Goal: Transaction & Acquisition: Book appointment/travel/reservation

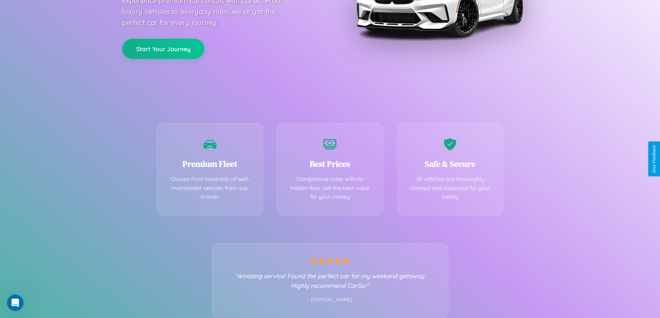
scroll to position [136, 0]
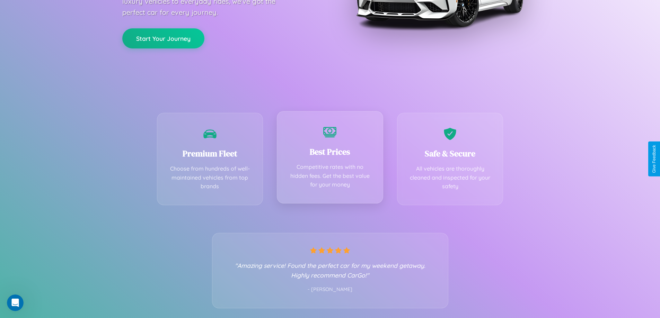
click at [330, 159] on div "Best Prices Competitive rates with no hidden fees. Get the best value for your …" at bounding box center [330, 157] width 106 height 92
click at [163, 38] on button "Start Your Journey" at bounding box center [163, 38] width 82 height 20
click at [163, 37] on button "Start Your Journey" at bounding box center [163, 38] width 82 height 20
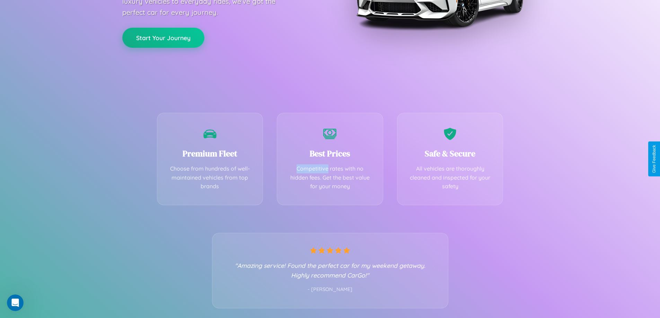
click at [163, 37] on button "Start Your Journey" at bounding box center [163, 38] width 82 height 20
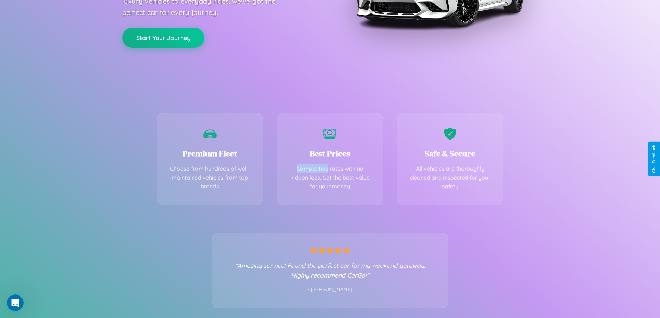
click at [163, 37] on button "Start Your Journey" at bounding box center [163, 38] width 82 height 20
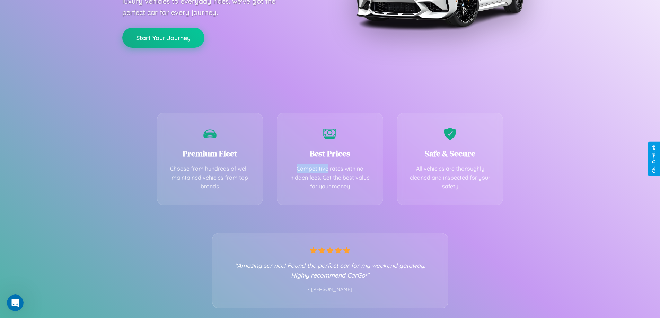
click at [163, 37] on button "Start Your Journey" at bounding box center [163, 38] width 82 height 20
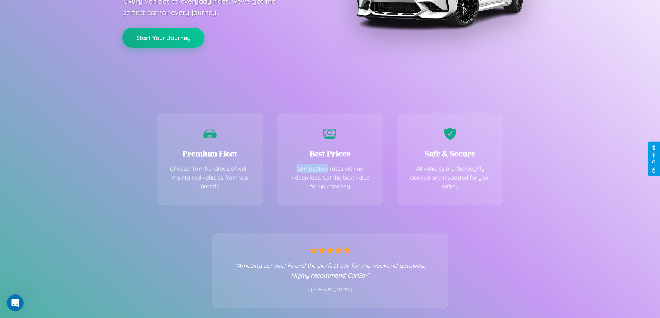
click at [163, 37] on button "Start Your Journey" at bounding box center [163, 38] width 82 height 20
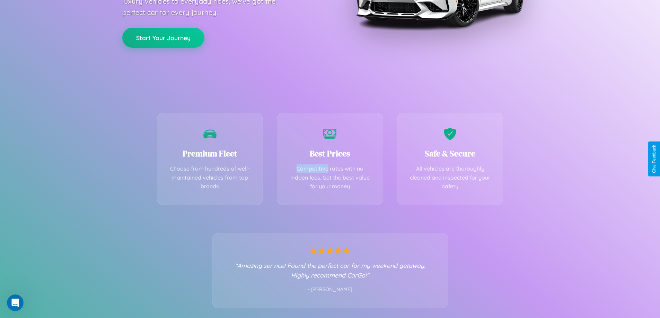
click at [163, 37] on button "Start Your Journey" at bounding box center [163, 38] width 82 height 20
